Goal: Task Accomplishment & Management: Manage account settings

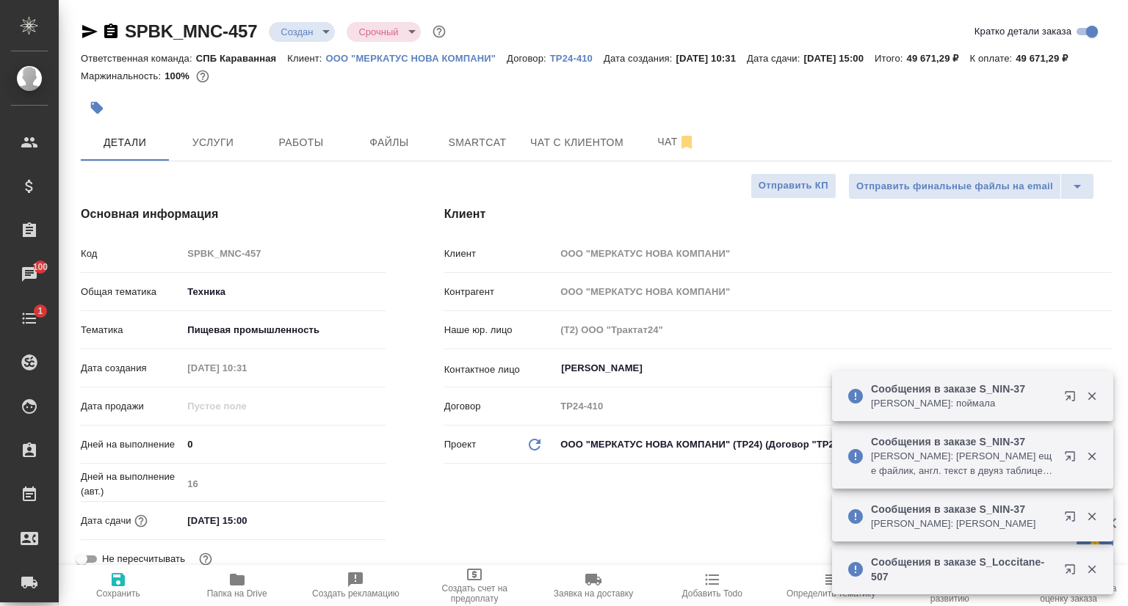
select select "RU"
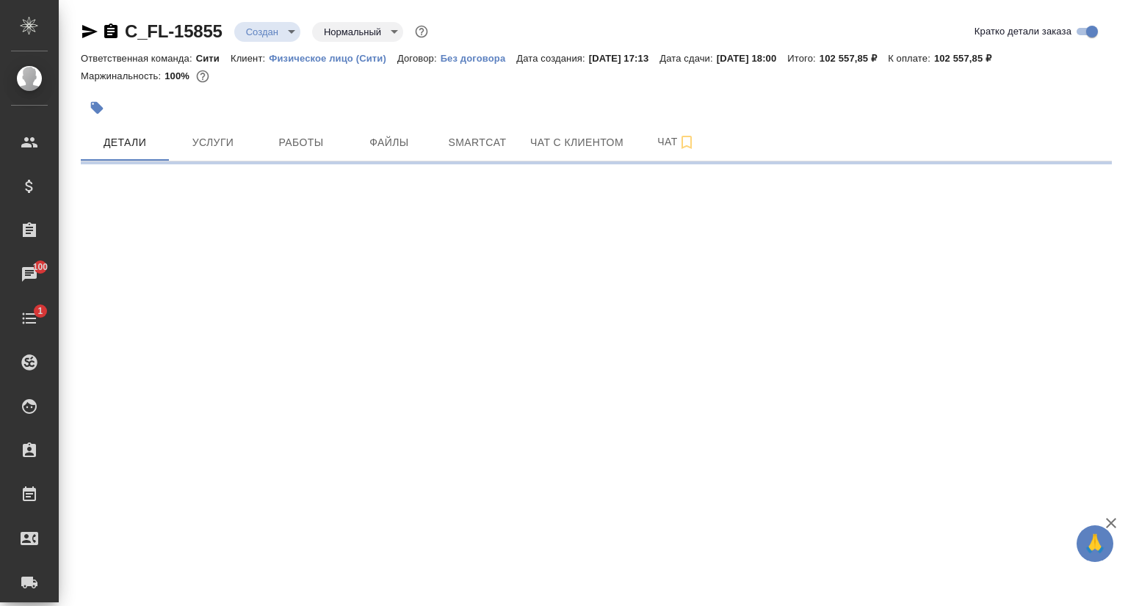
select select "RU"
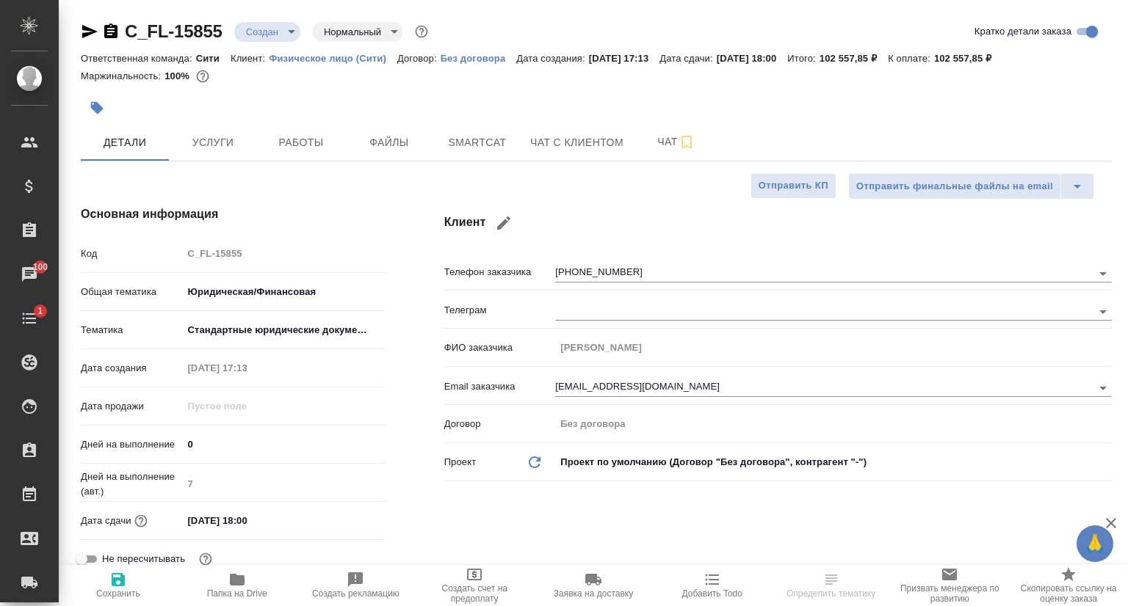
type textarea "x"
click at [88, 30] on icon "button" at bounding box center [89, 31] width 15 height 13
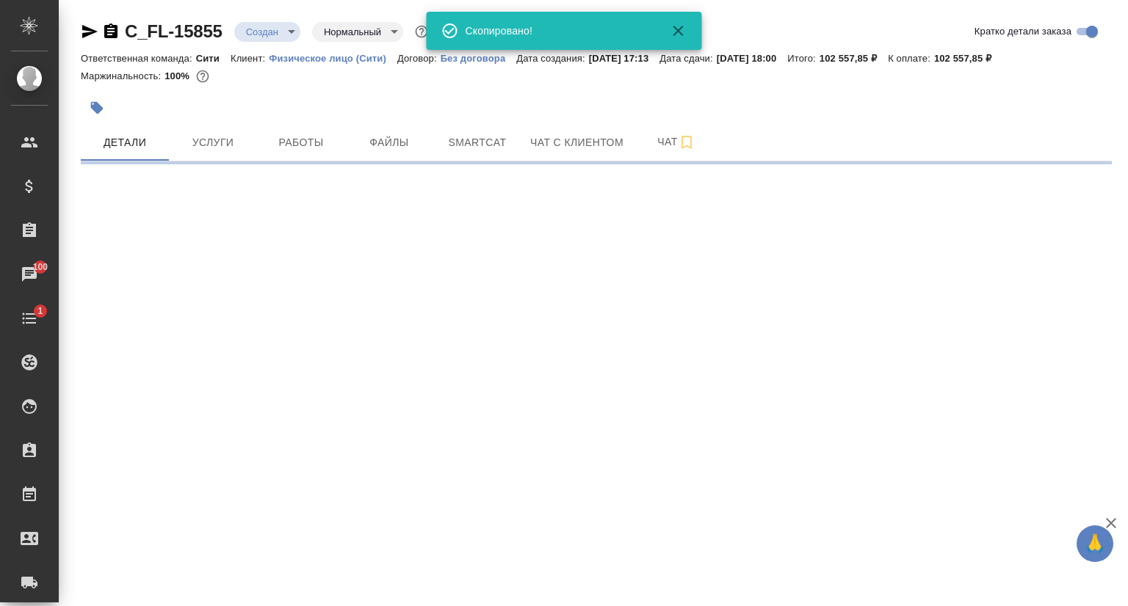
select select "RU"
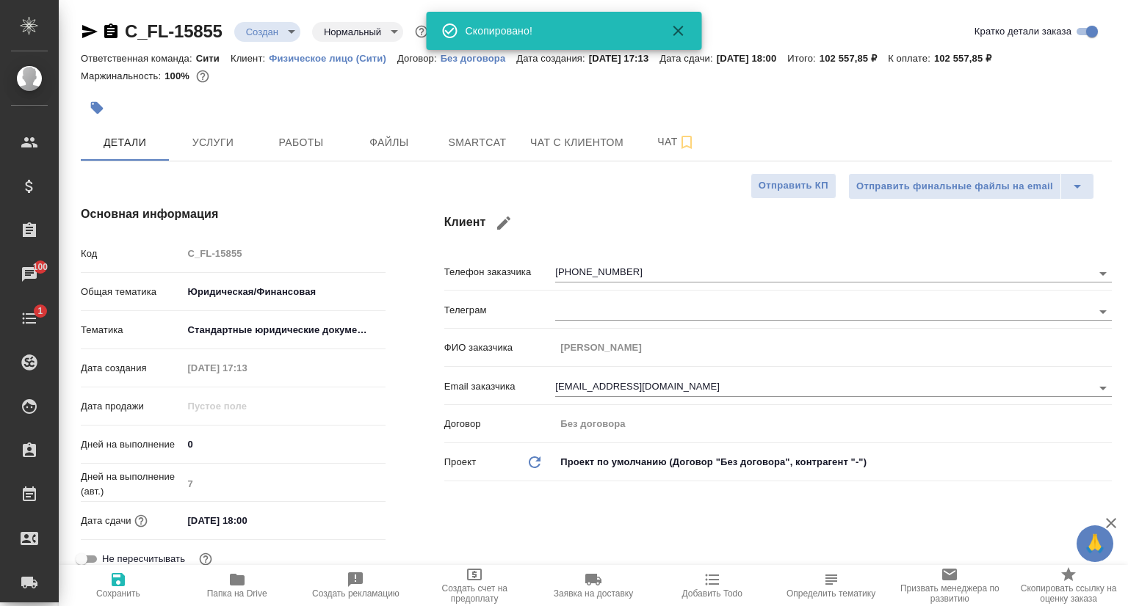
type textarea "x"
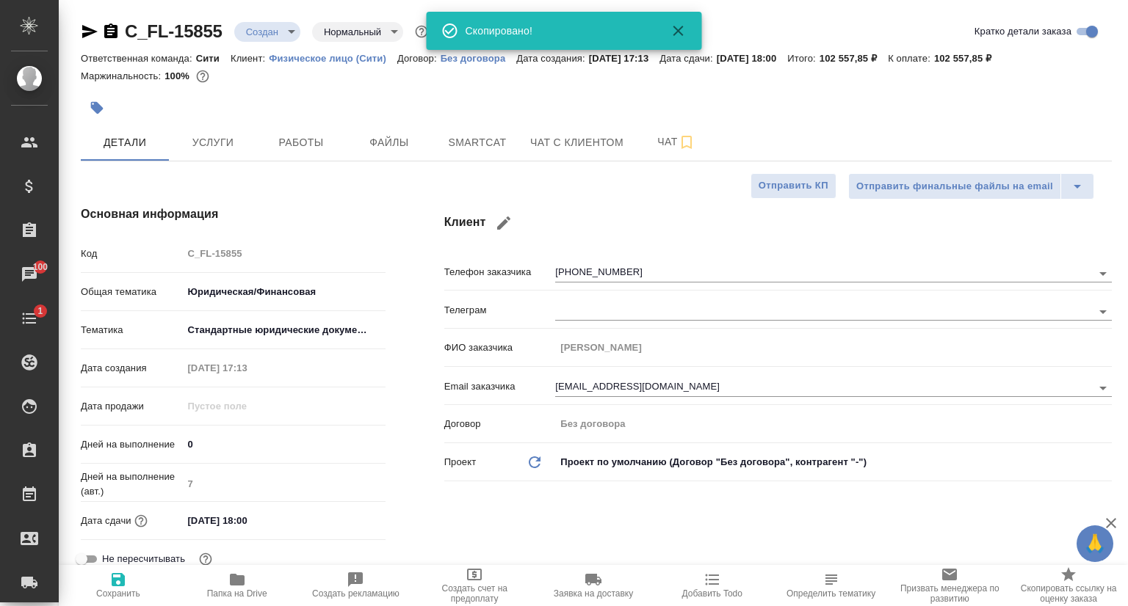
type textarea "x"
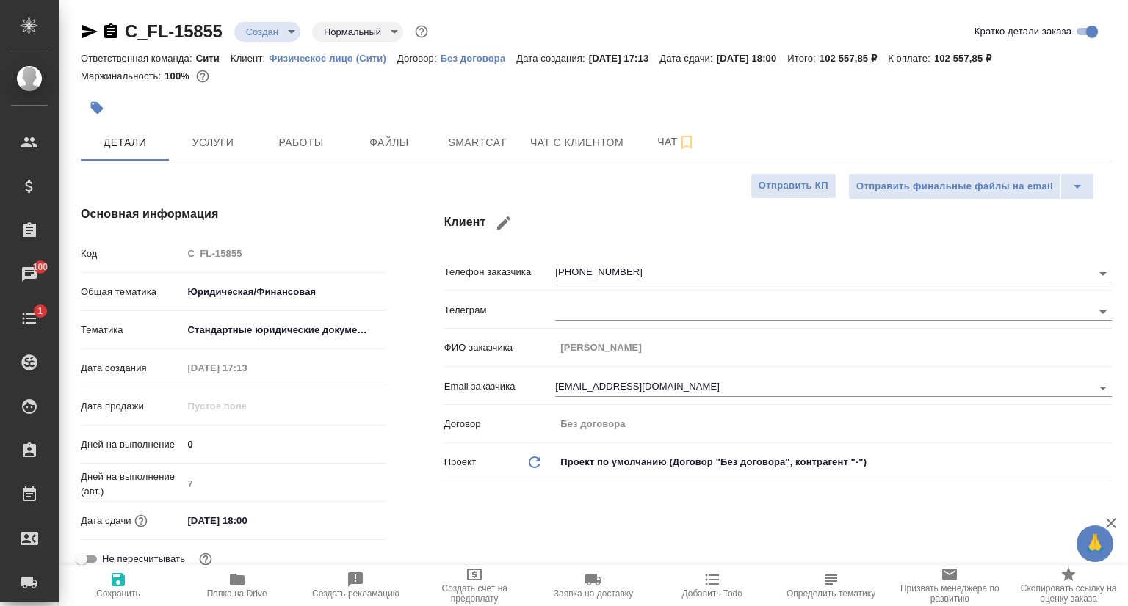
click at [85, 30] on icon "button" at bounding box center [90, 32] width 18 height 18
type textarea "x"
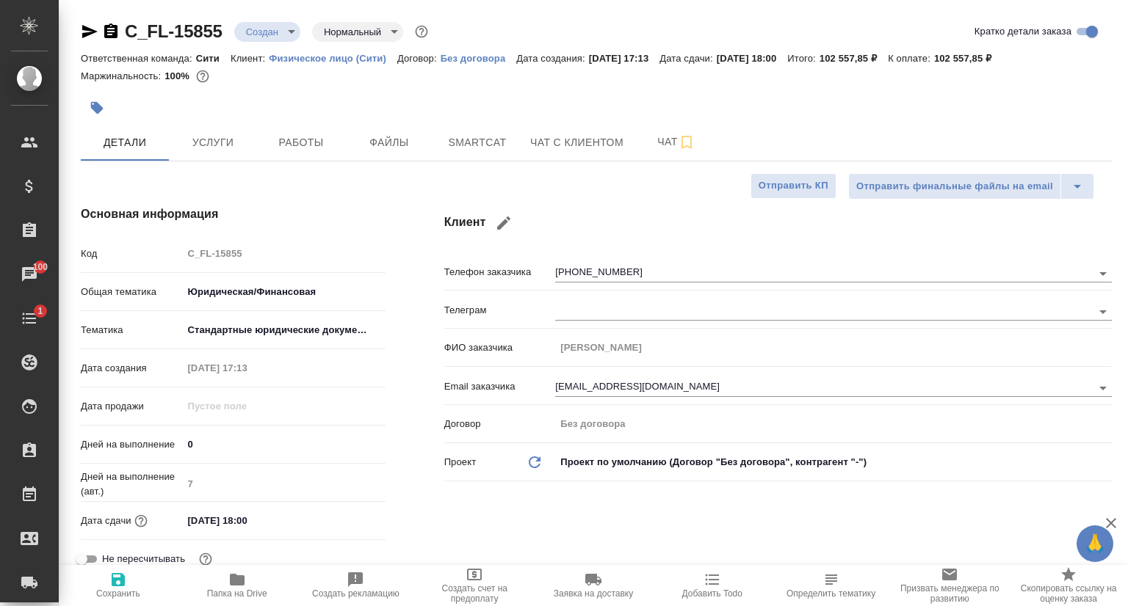
type textarea "x"
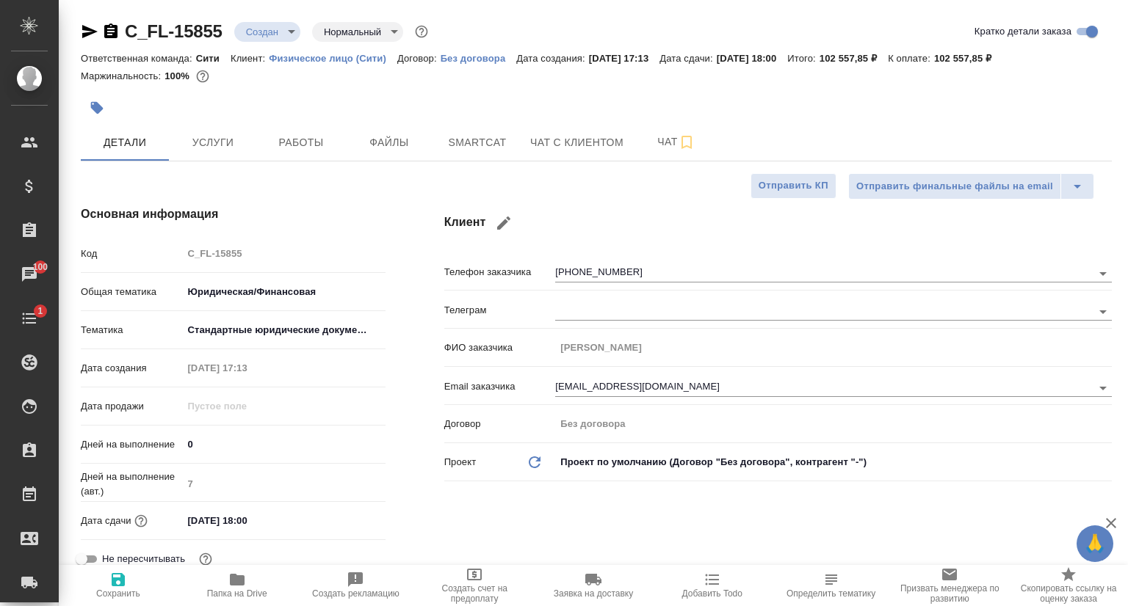
type textarea "x"
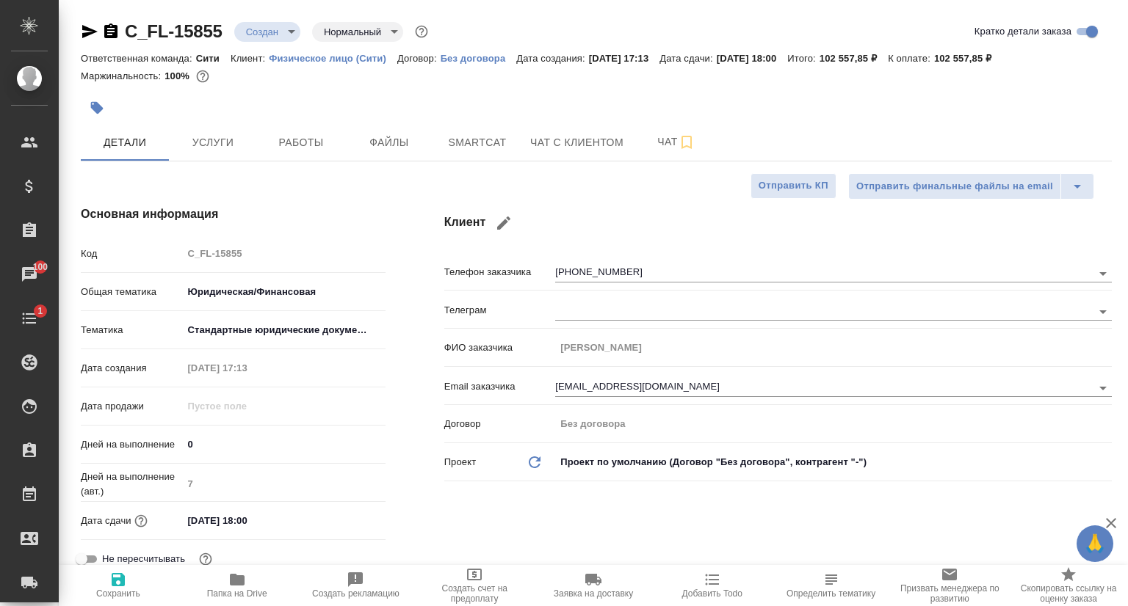
type textarea "x"
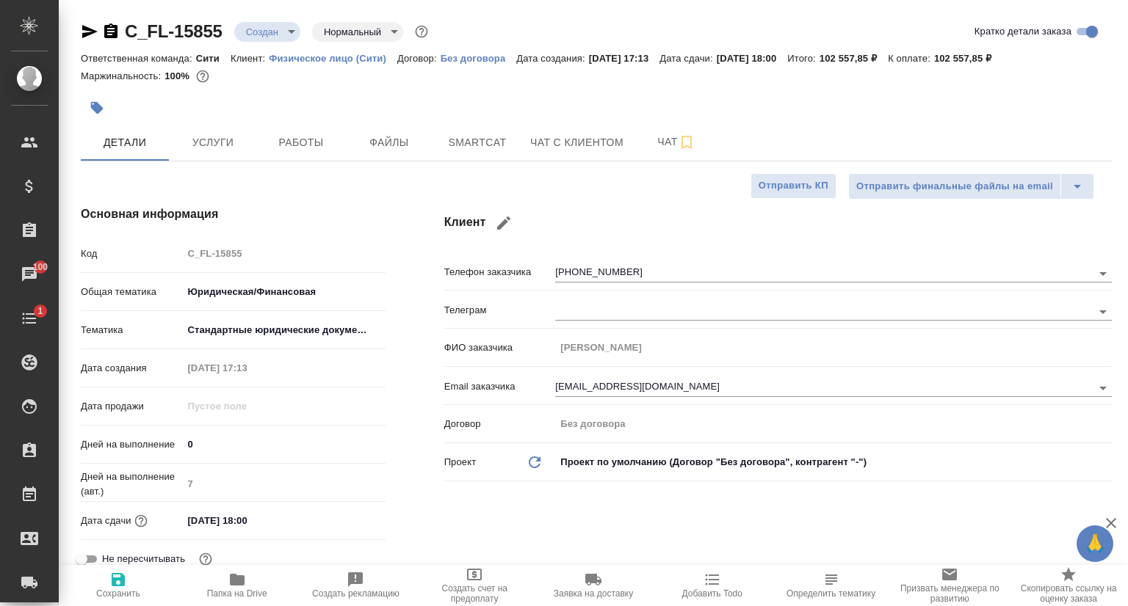
type textarea "x"
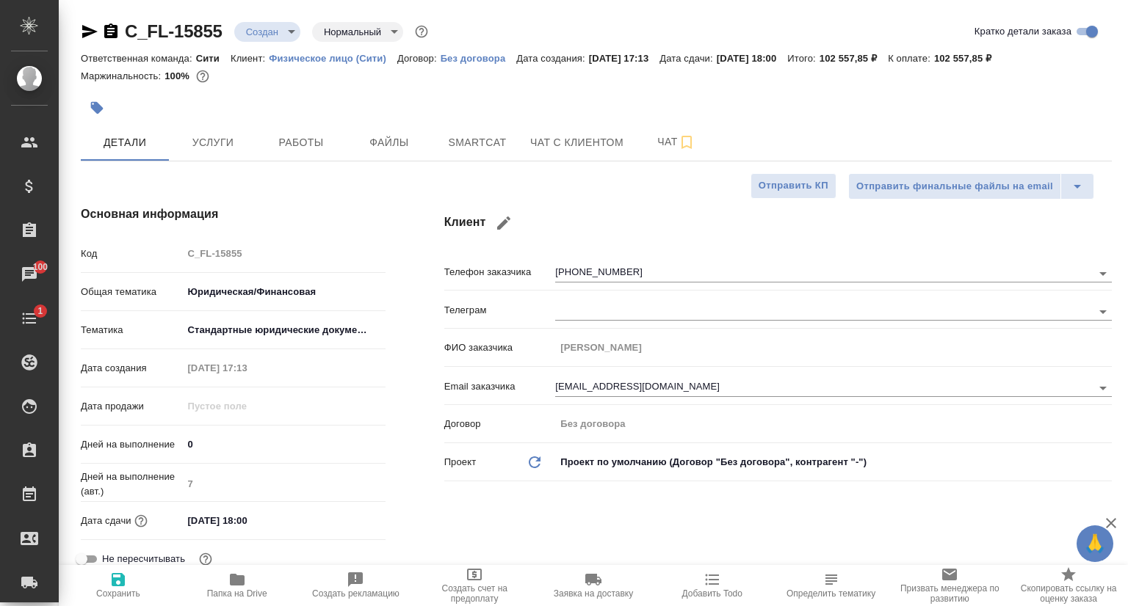
type textarea "x"
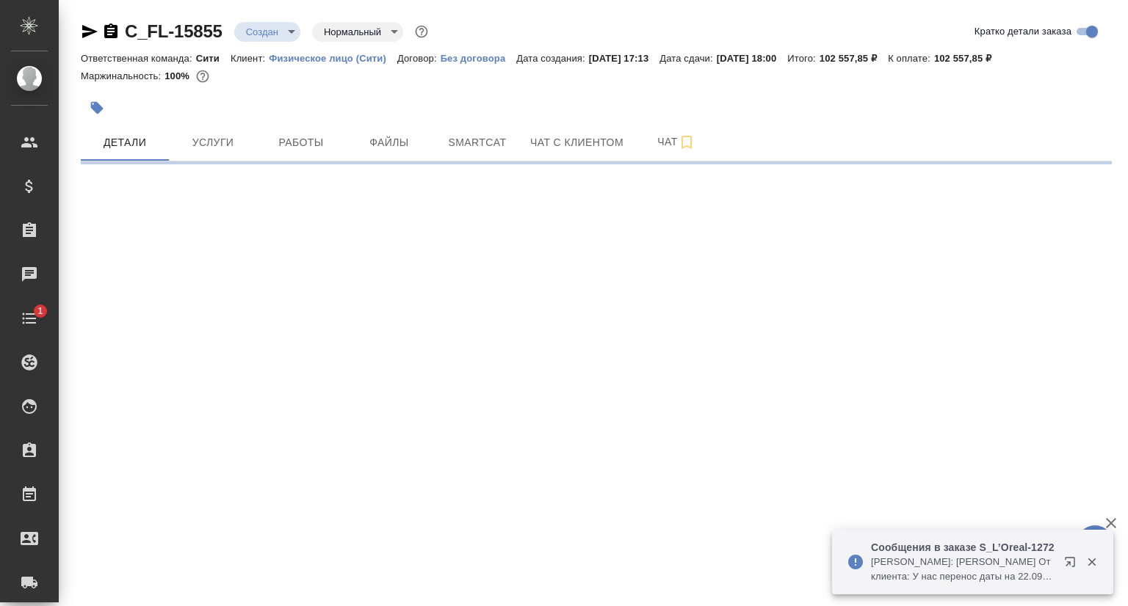
select select "RU"
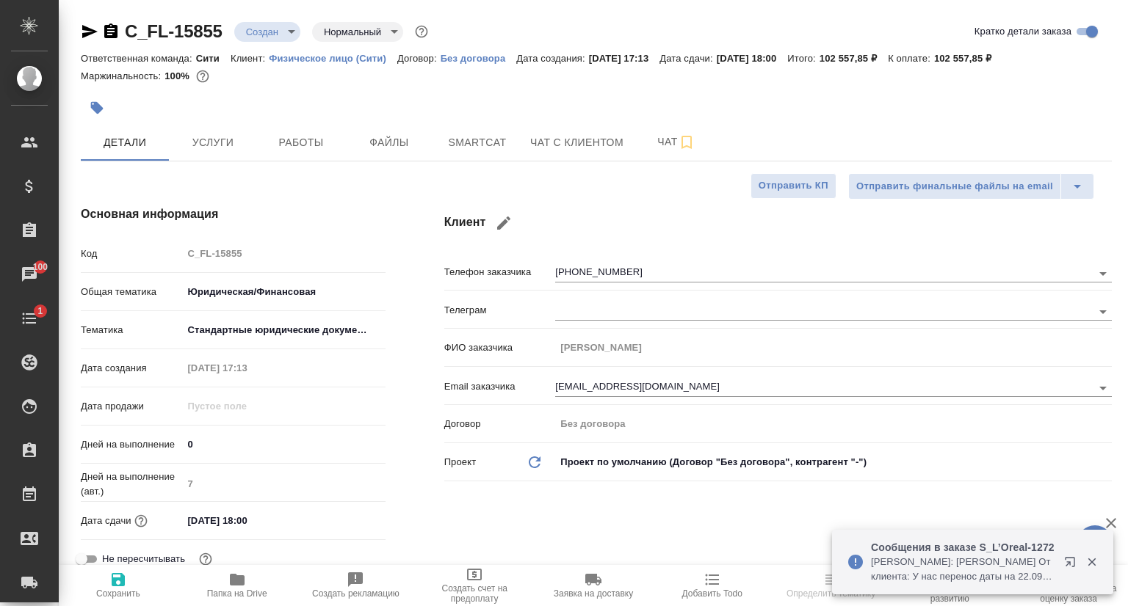
type textarea "x"
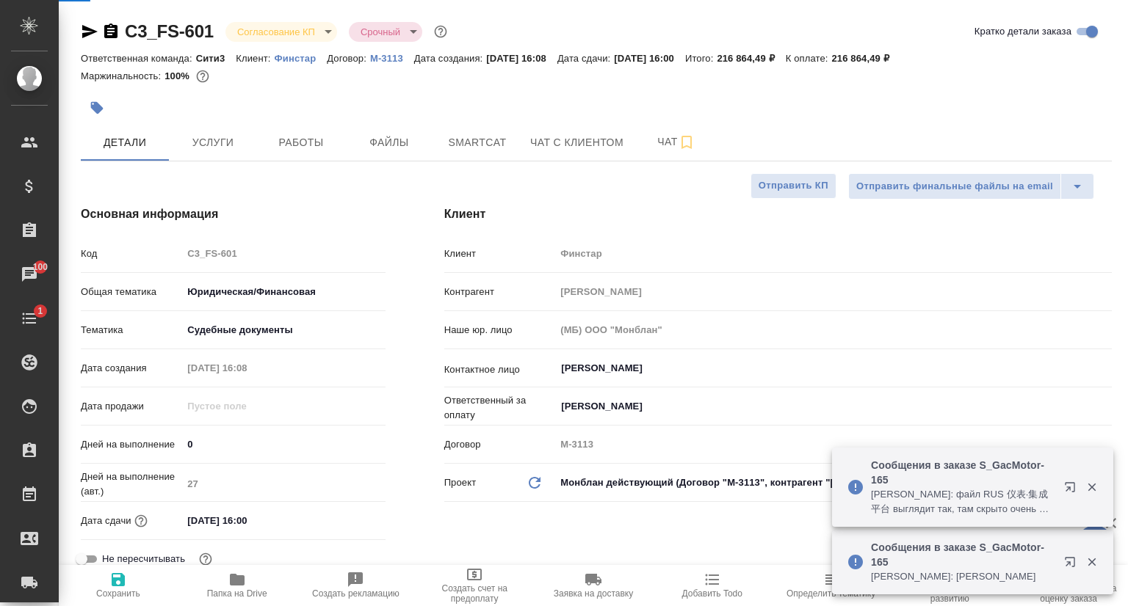
select select "RU"
